Goal: Information Seeking & Learning: Learn about a topic

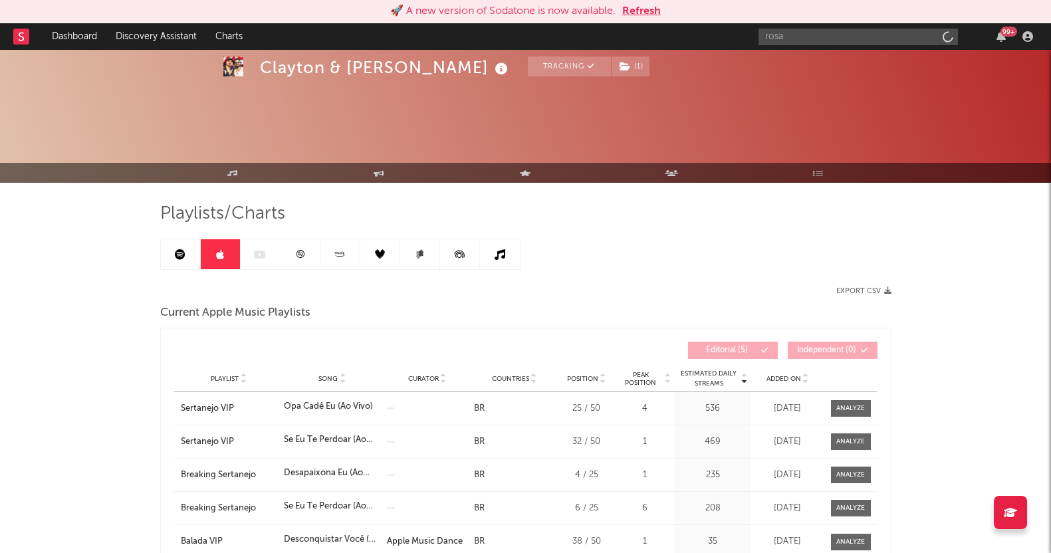
scroll to position [166, 0]
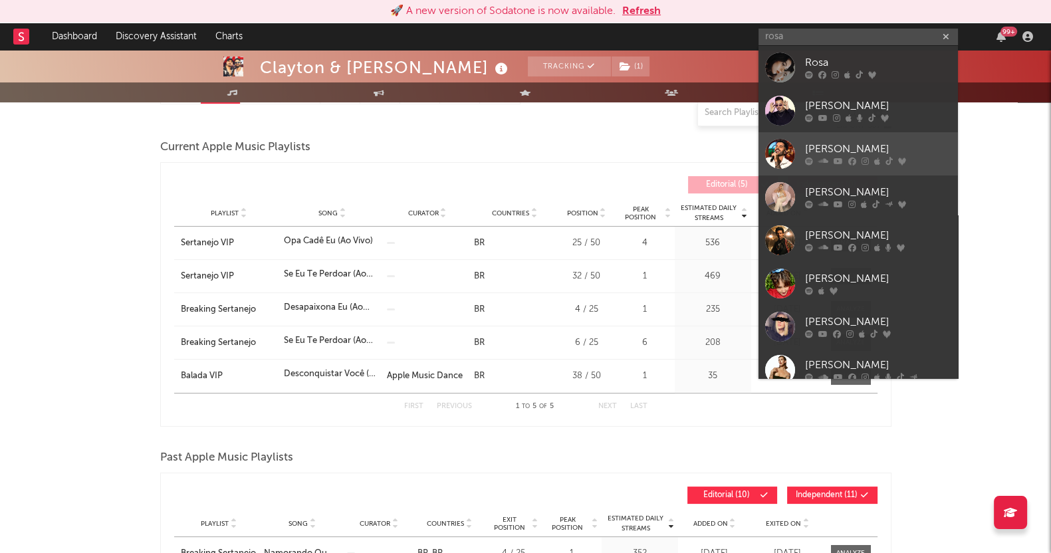
type input "rosa"
click at [828, 168] on link "[PERSON_NAME]" at bounding box center [858, 153] width 199 height 43
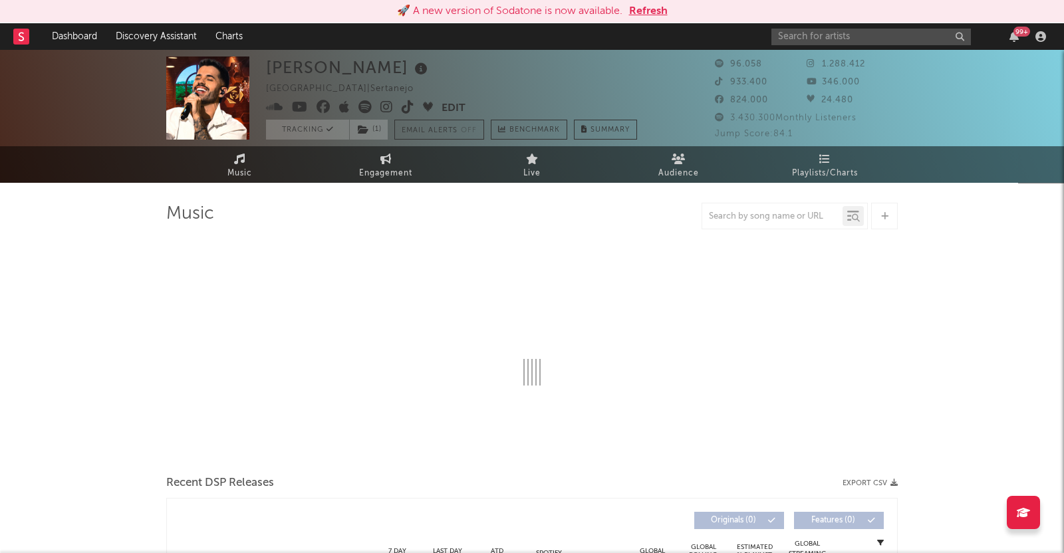
select select "6m"
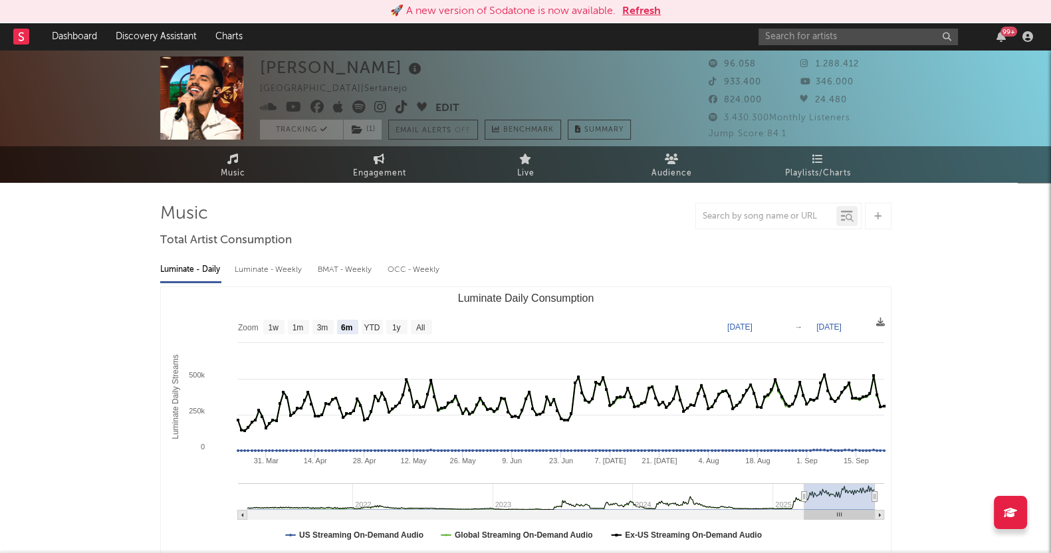
select select "6m"
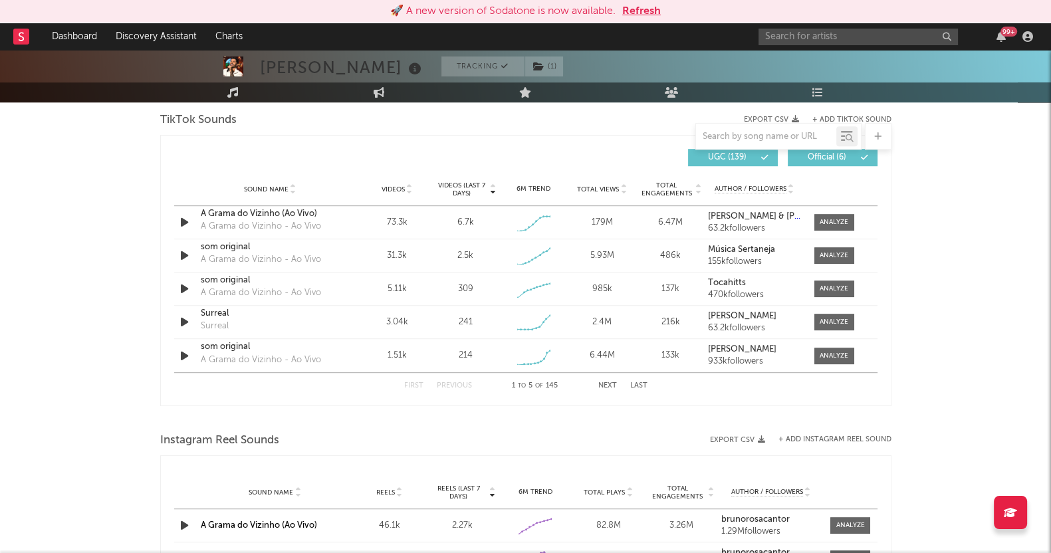
scroll to position [831, 0]
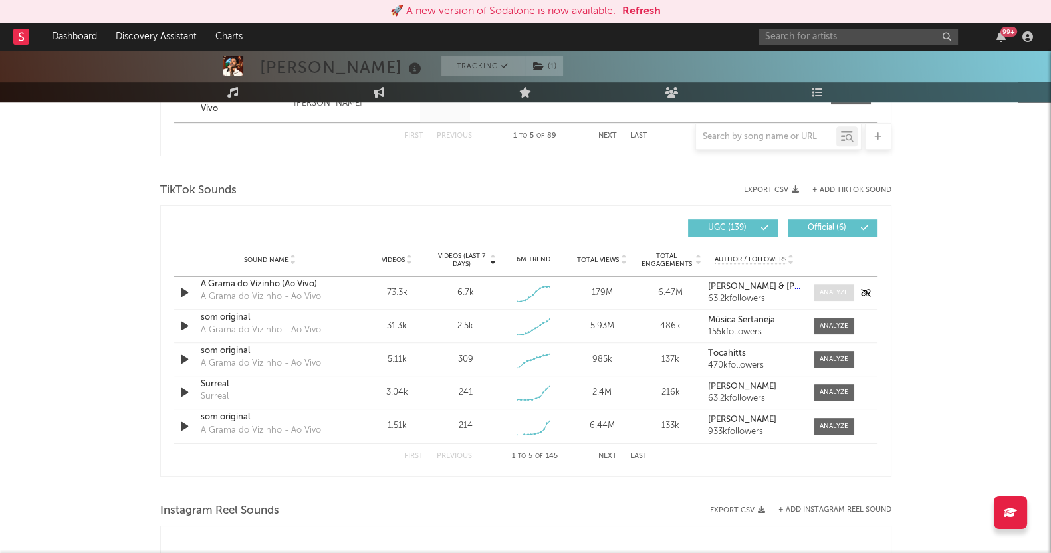
click at [840, 289] on div at bounding box center [834, 293] width 29 height 10
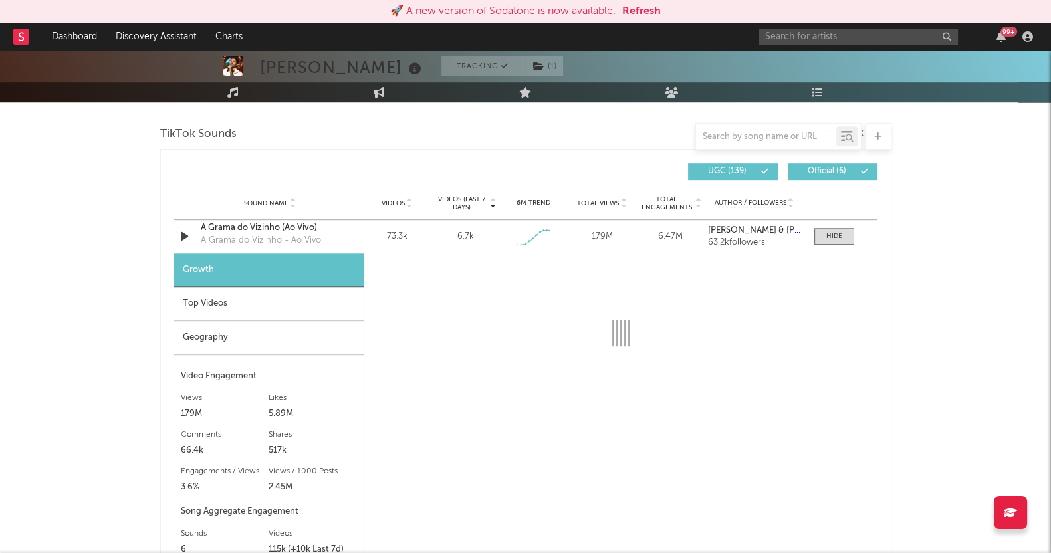
select select "1w"
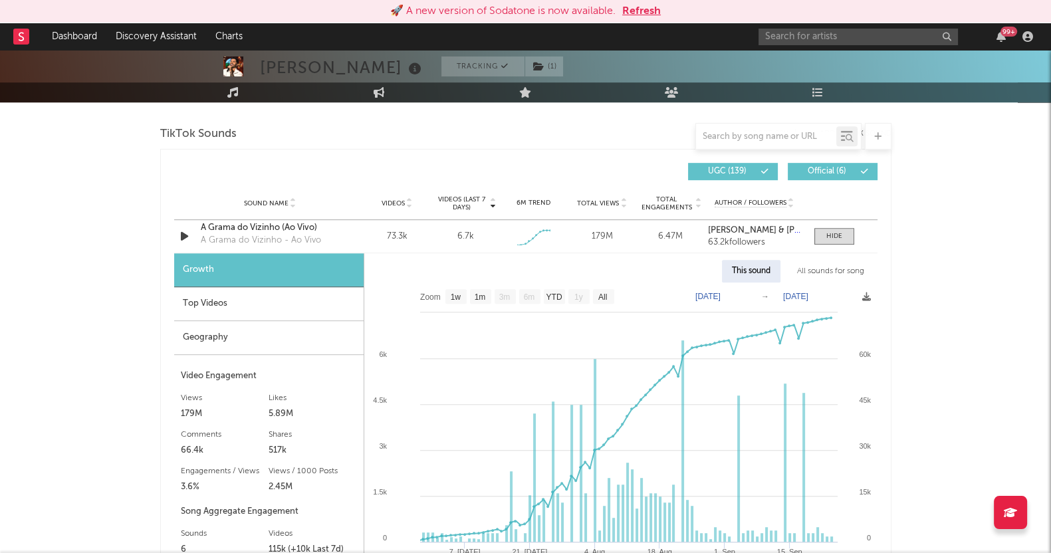
scroll to position [914, 0]
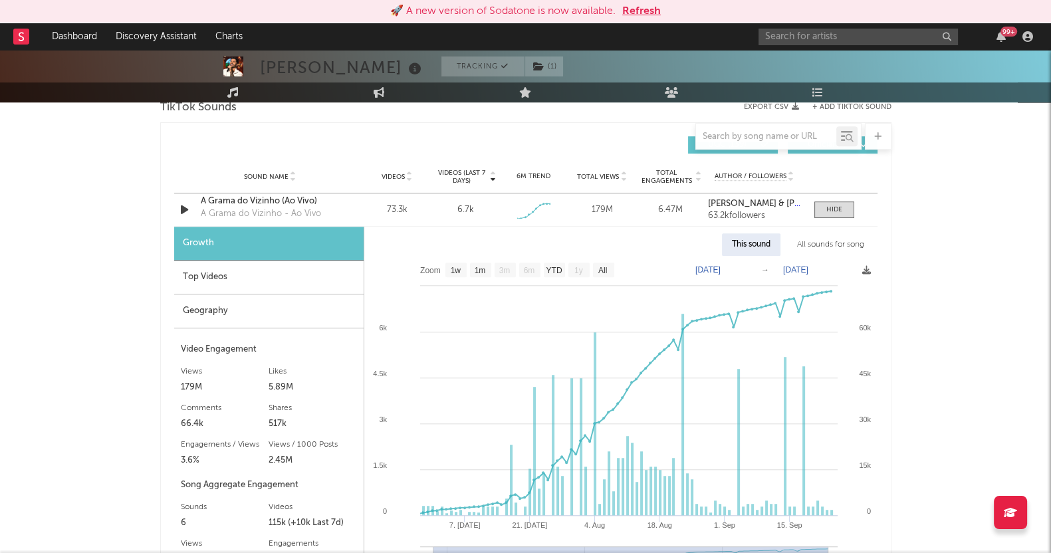
drag, startPoint x: 987, startPoint y: 310, endPoint x: 10, endPoint y: 271, distance: 977.4
click at [0, 274] on div "[PERSON_NAME] Tracking ( 1 ) [GEOGRAPHIC_DATA] | Sertanejo Edit Tracking ( 1 ) …" at bounding box center [525, 323] width 1051 height 2375
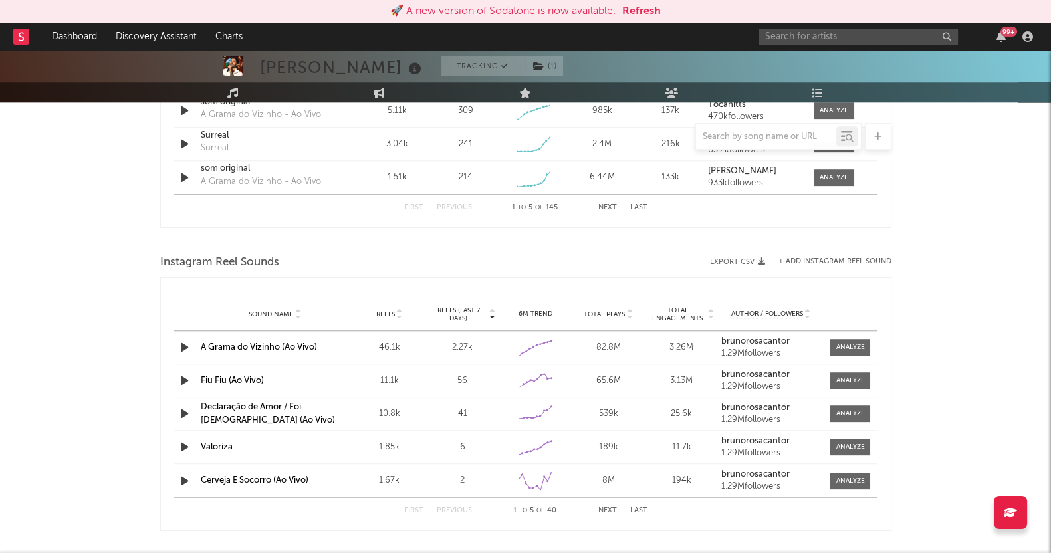
scroll to position [1496, 0]
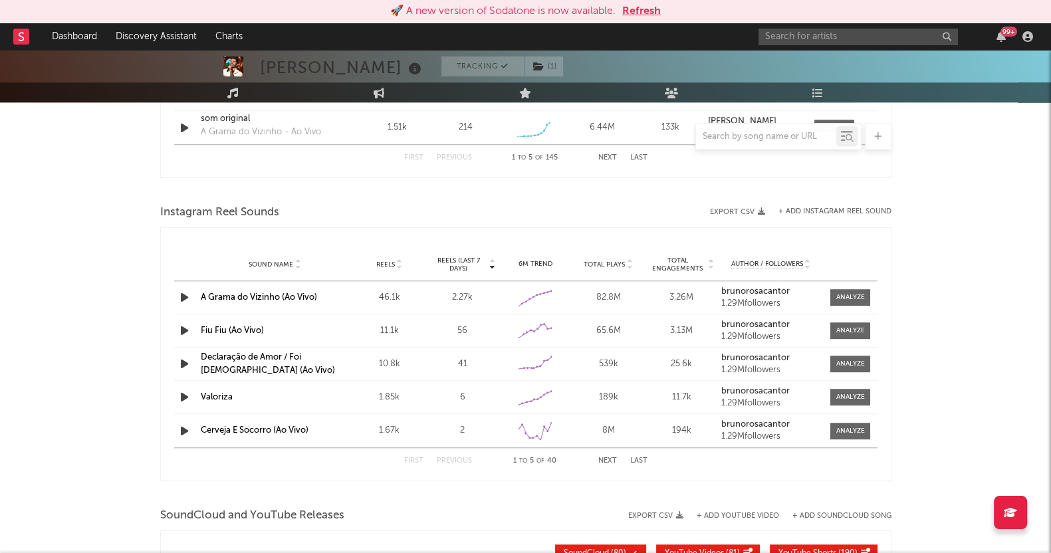
click at [853, 295] on div at bounding box center [850, 298] width 29 height 10
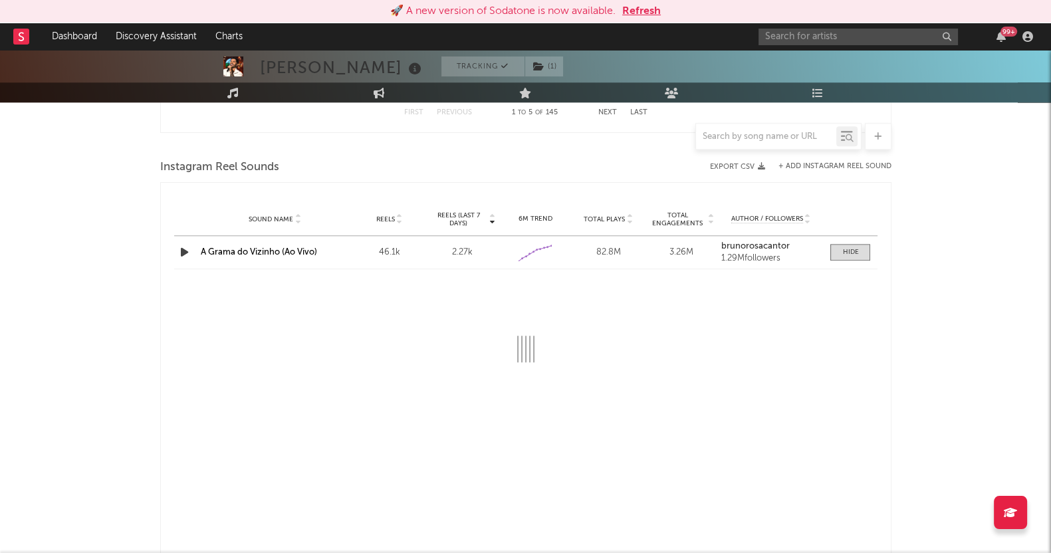
scroll to position [1579, 0]
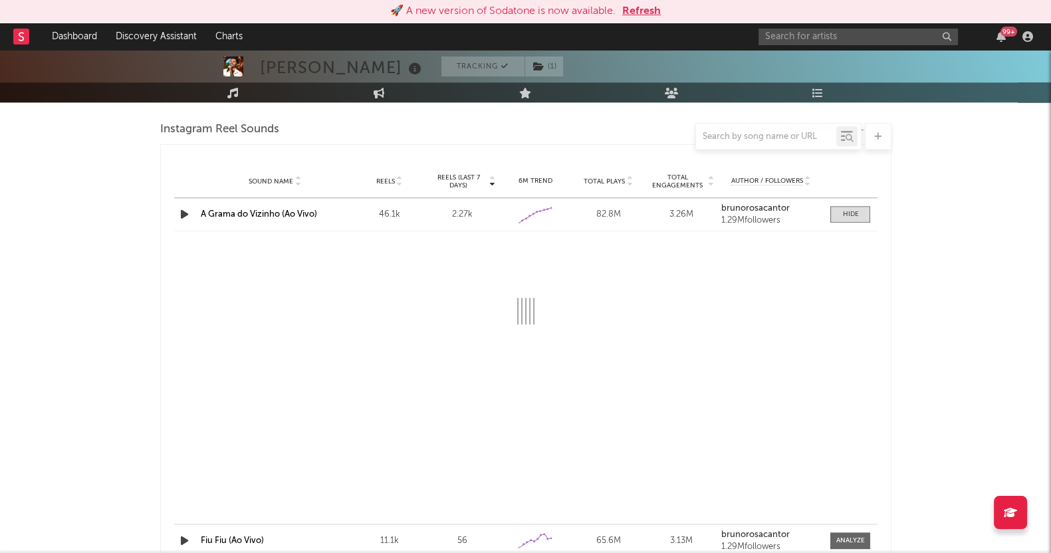
select select "1w"
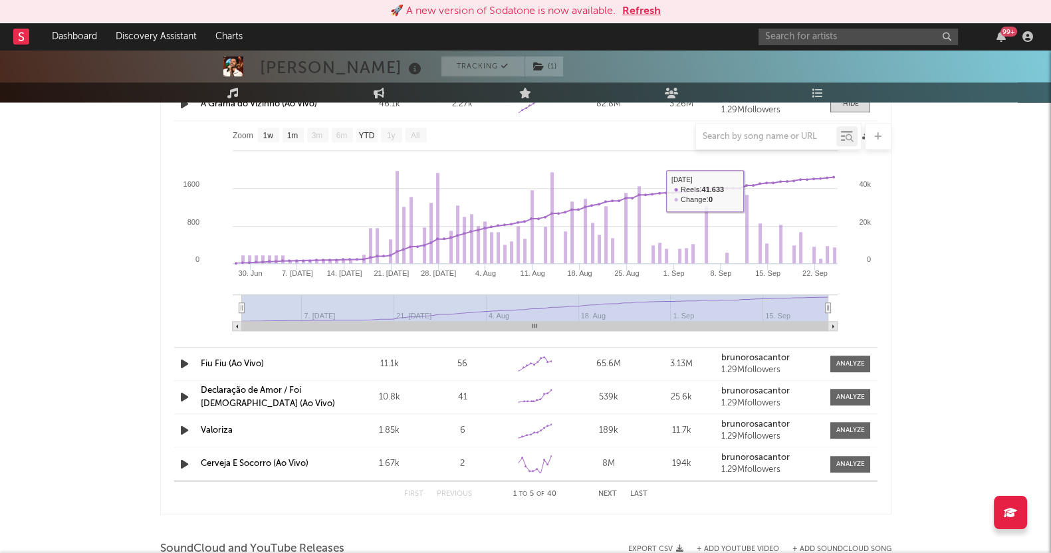
scroll to position [1828, 0]
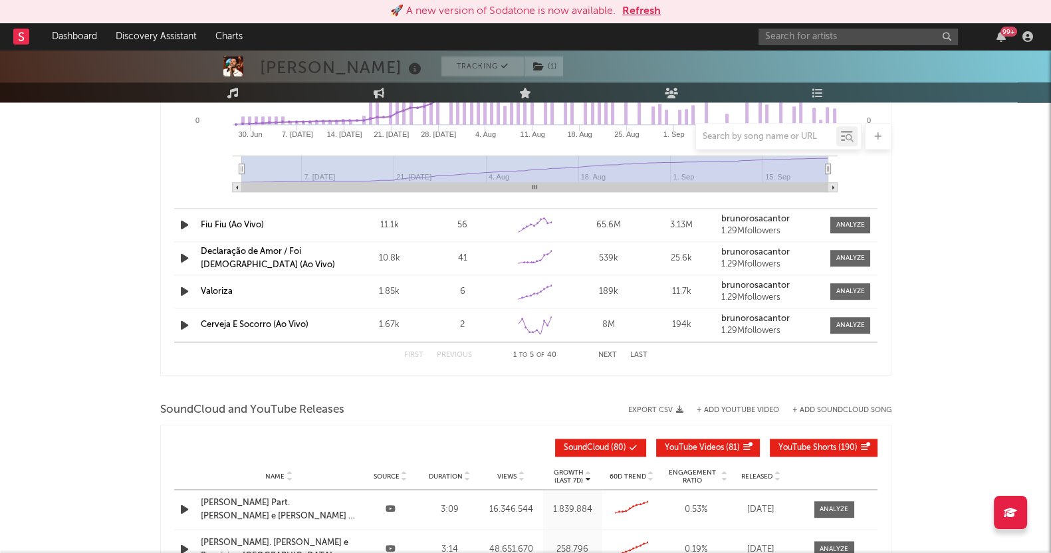
click at [842, 223] on div at bounding box center [850, 225] width 29 height 10
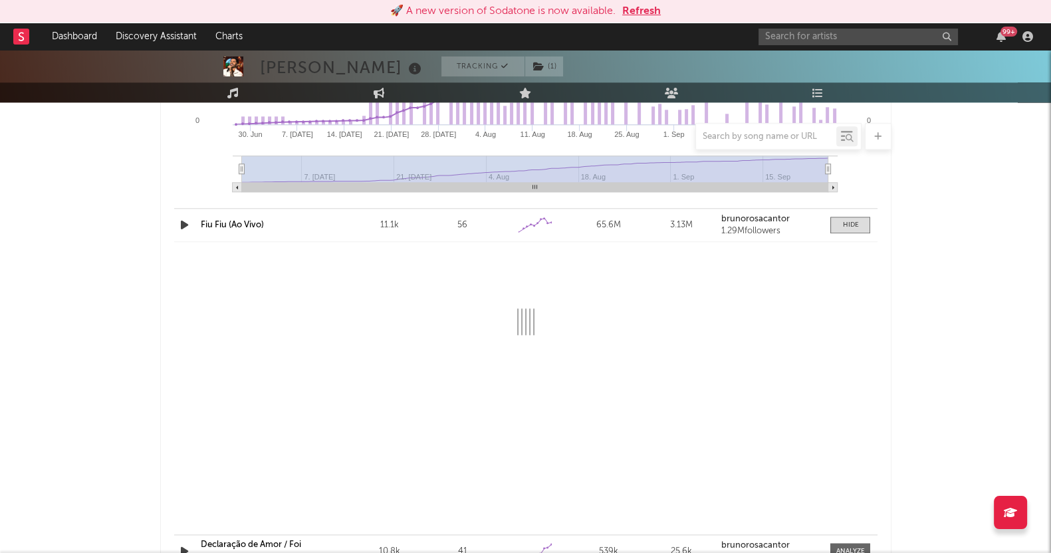
select select "1w"
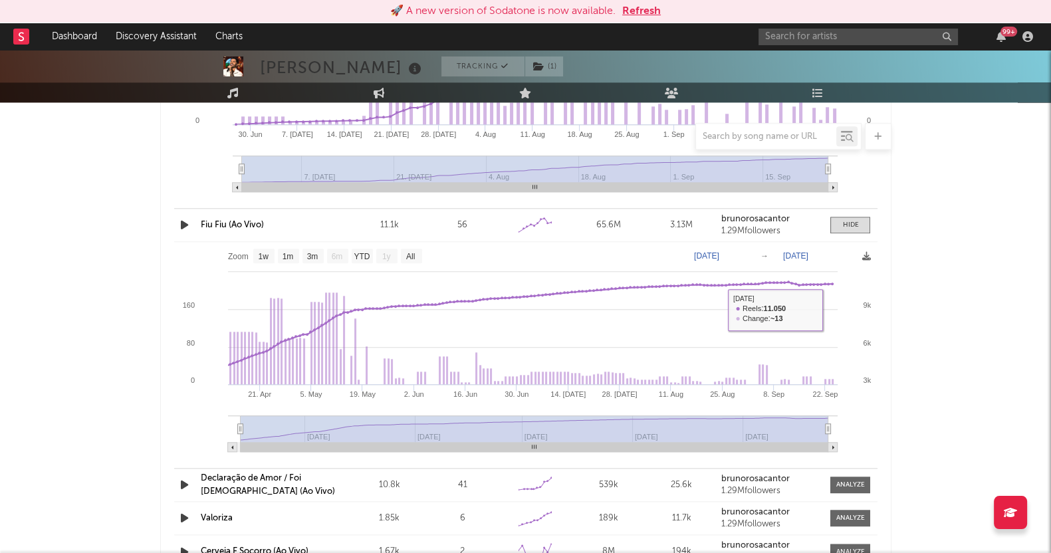
click at [845, 212] on div "Sound Name Fiu Fiu (Ao Vivo) Reels 11.1k Reels (last 7 days) 56 6M Trend Create…" at bounding box center [525, 225] width 703 height 33
click at [848, 217] on span at bounding box center [850, 225] width 40 height 17
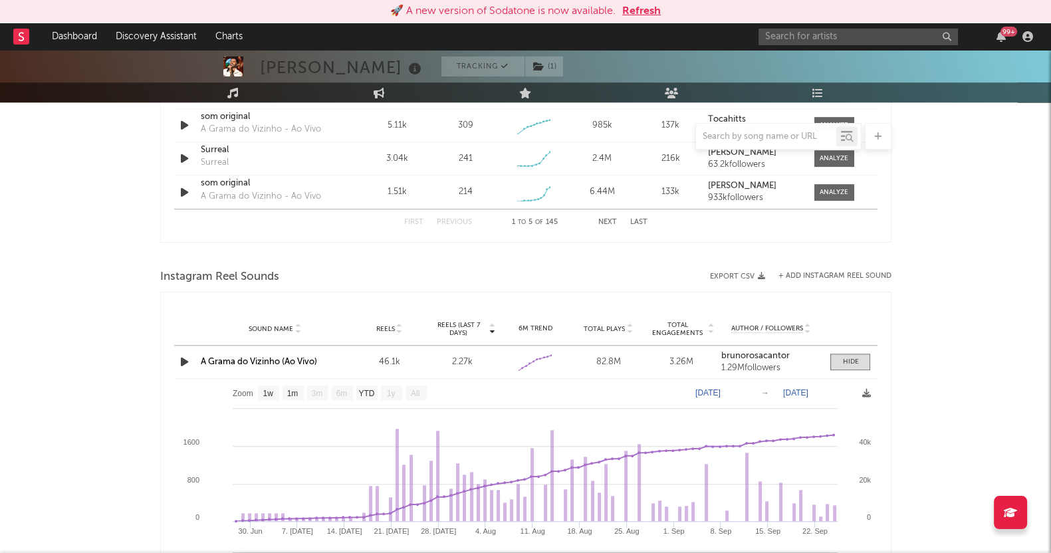
scroll to position [1182, 0]
